Goal: Information Seeking & Learning: Learn about a topic

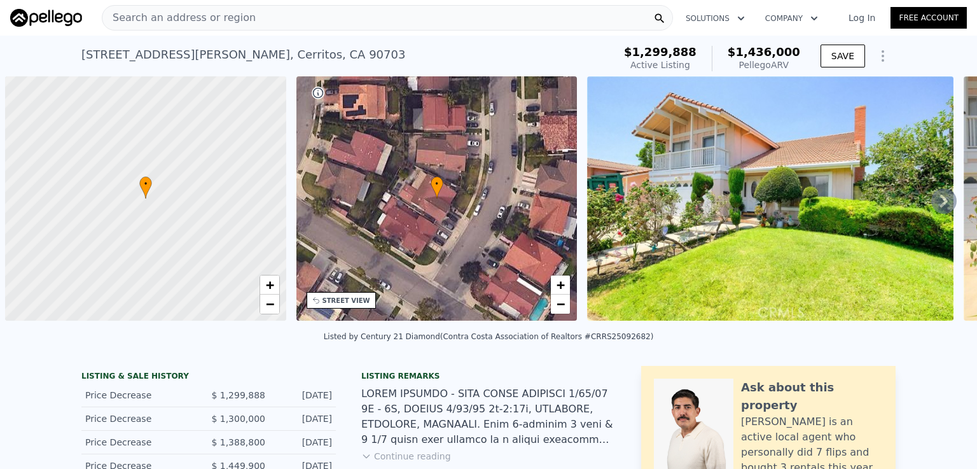
click at [230, 11] on span "Search an address or region" at bounding box center [178, 17] width 153 height 15
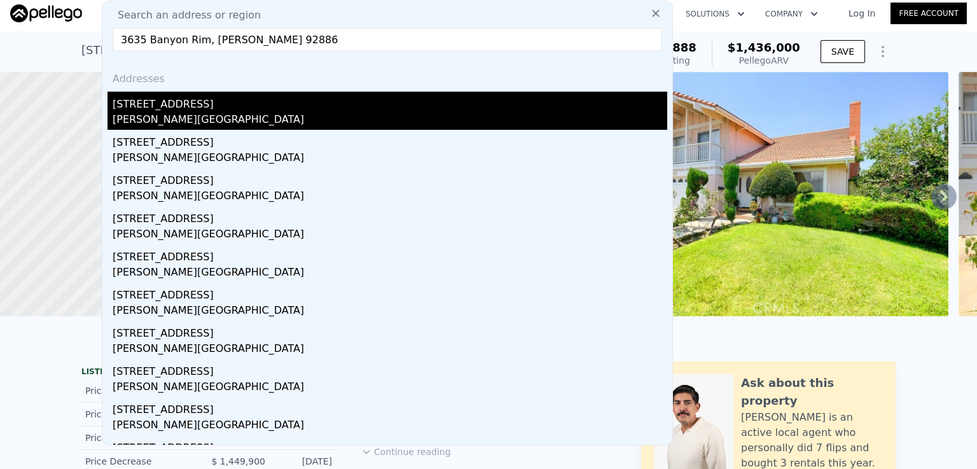
type input "3635 Banyon Rim, [PERSON_NAME] 92886"
click at [193, 102] on div "[STREET_ADDRESS]" at bounding box center [390, 102] width 554 height 20
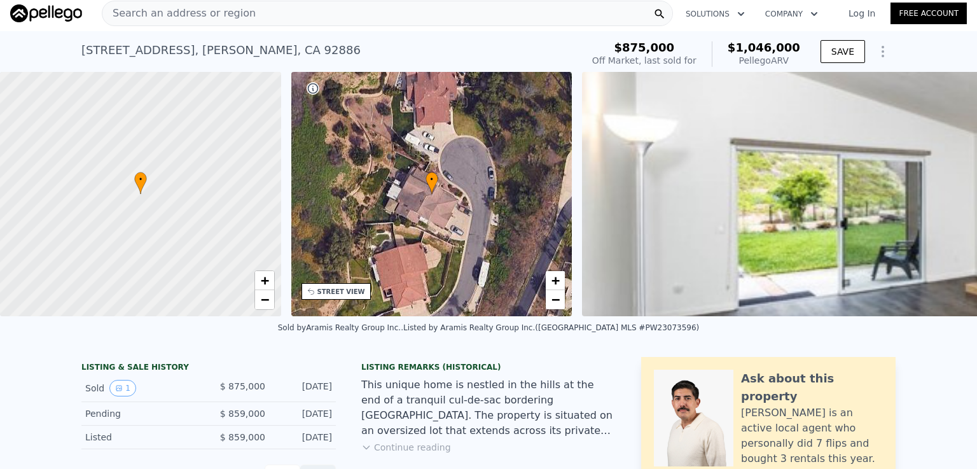
click at [154, 14] on span "Search an address or region" at bounding box center [178, 13] width 153 height 15
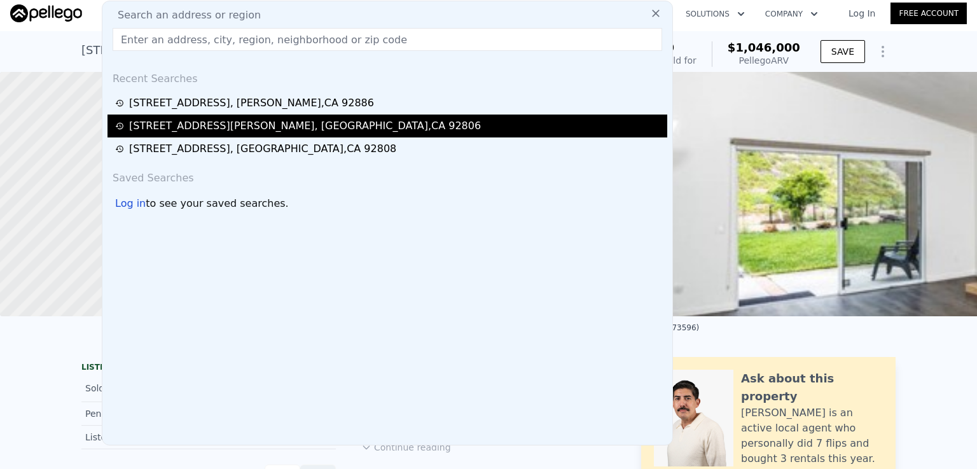
click at [253, 128] on div "[STREET_ADDRESS]" at bounding box center [305, 125] width 352 height 15
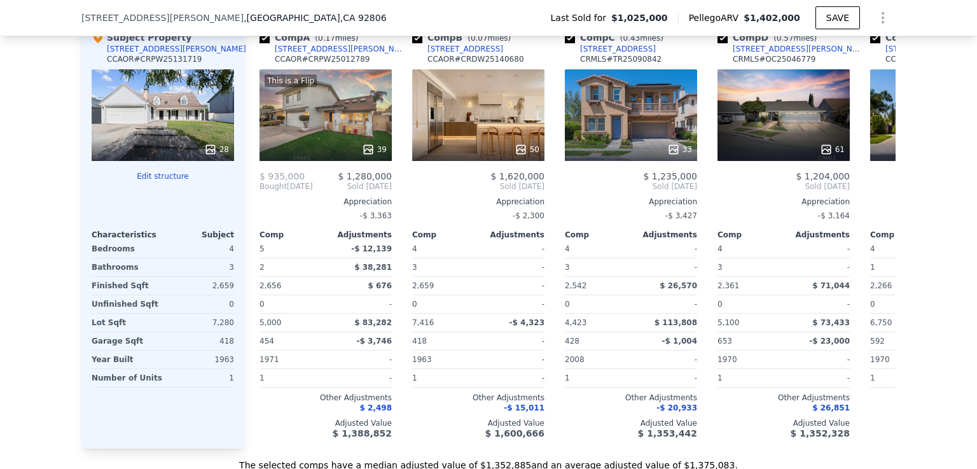
scroll to position [1401, 0]
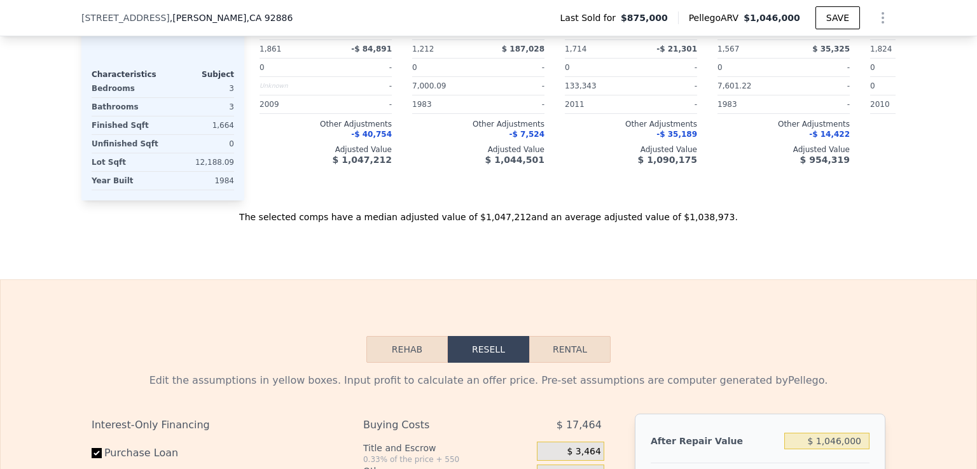
type input "2"
type input "3"
type input "2"
type input "1212"
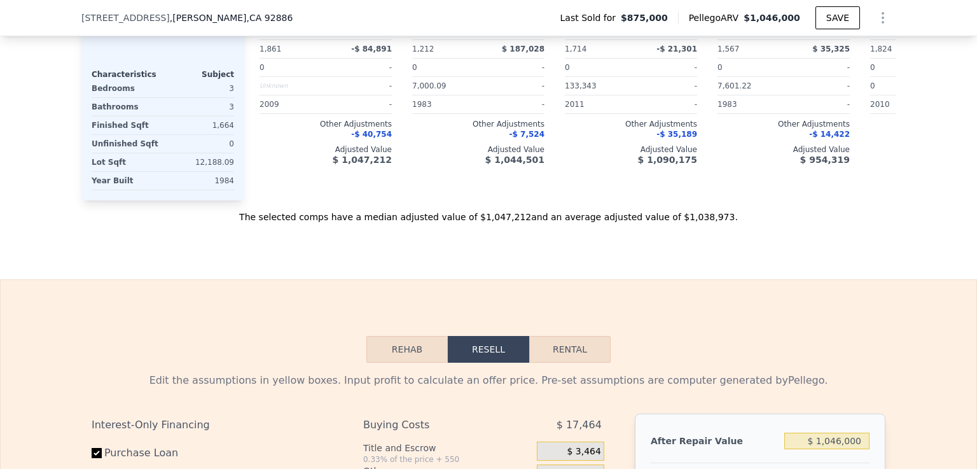
type input "1861"
type input "133343"
type input "$ 1,046,000"
type input "6"
type input "$ 51,006"
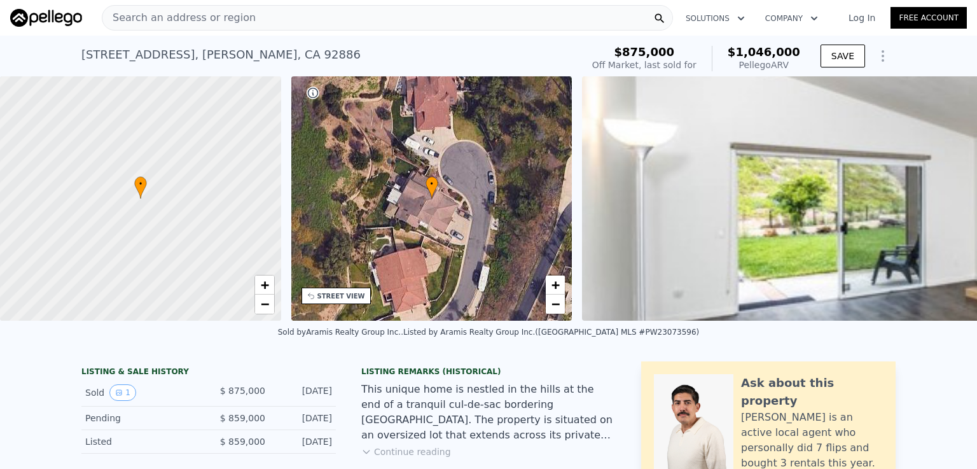
click at [273, 11] on div "Search an address or region" at bounding box center [387, 17] width 571 height 25
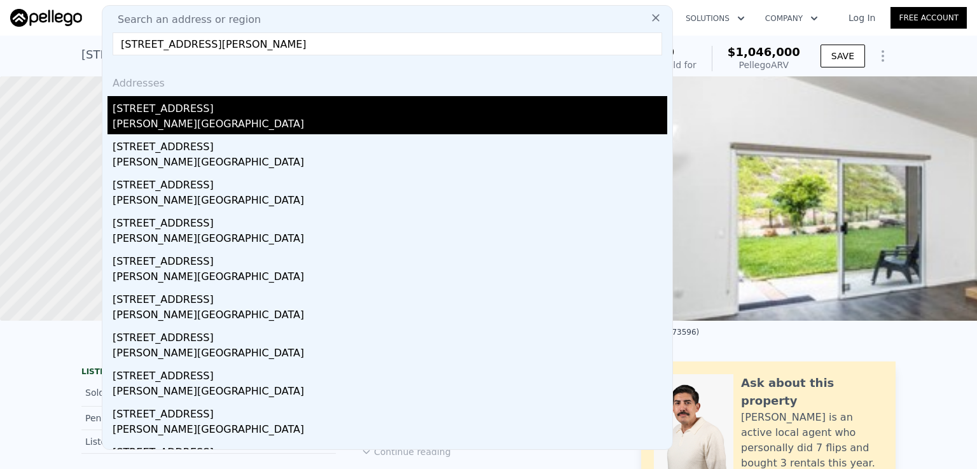
type input "[STREET_ADDRESS][PERSON_NAME]"
click at [172, 121] on div "[PERSON_NAME][GEOGRAPHIC_DATA]" at bounding box center [390, 125] width 554 height 18
